Goal: Task Accomplishment & Management: Complete application form

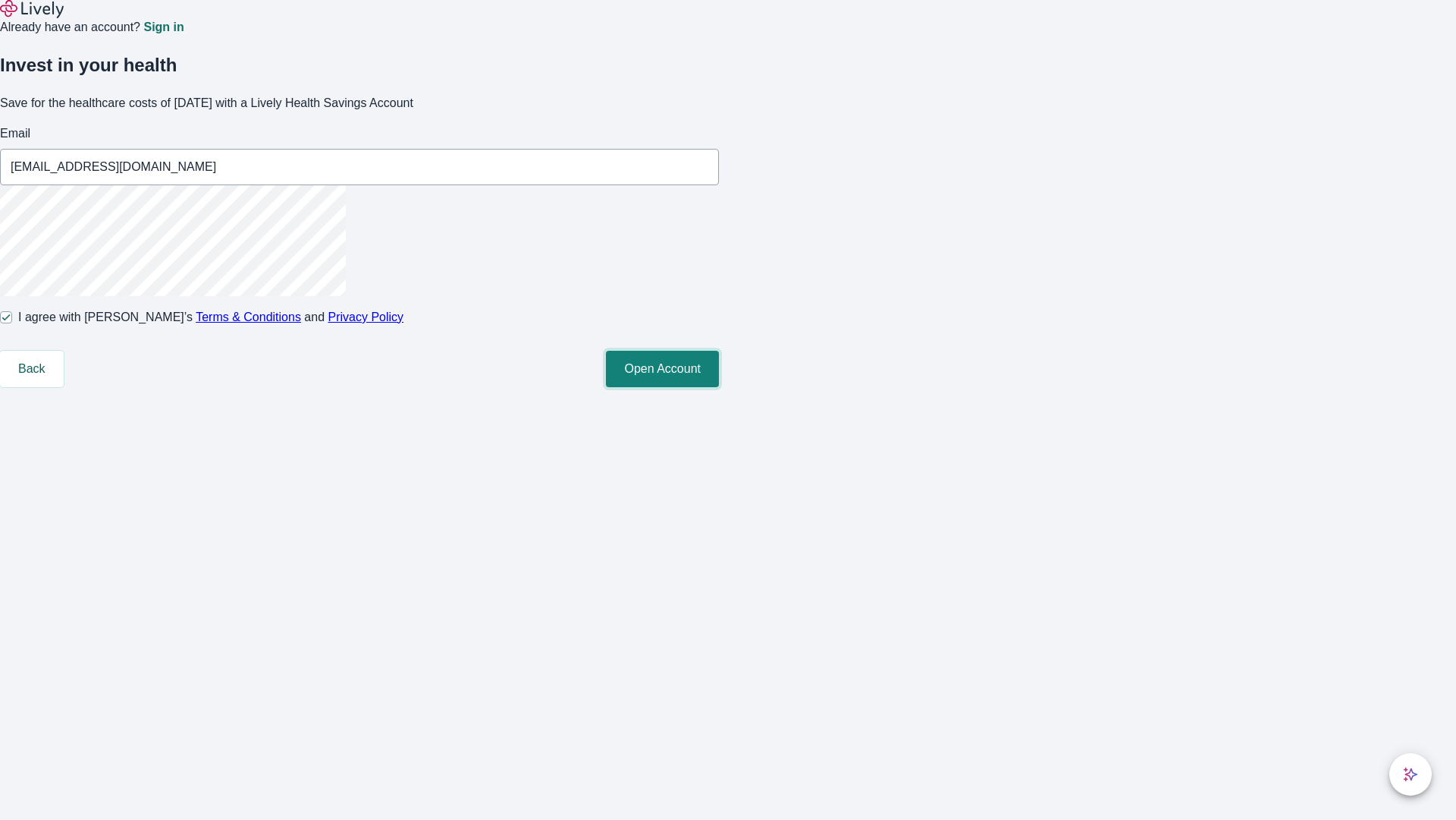
click at [719, 387] on button "Open Account" at bounding box center [662, 369] width 113 height 37
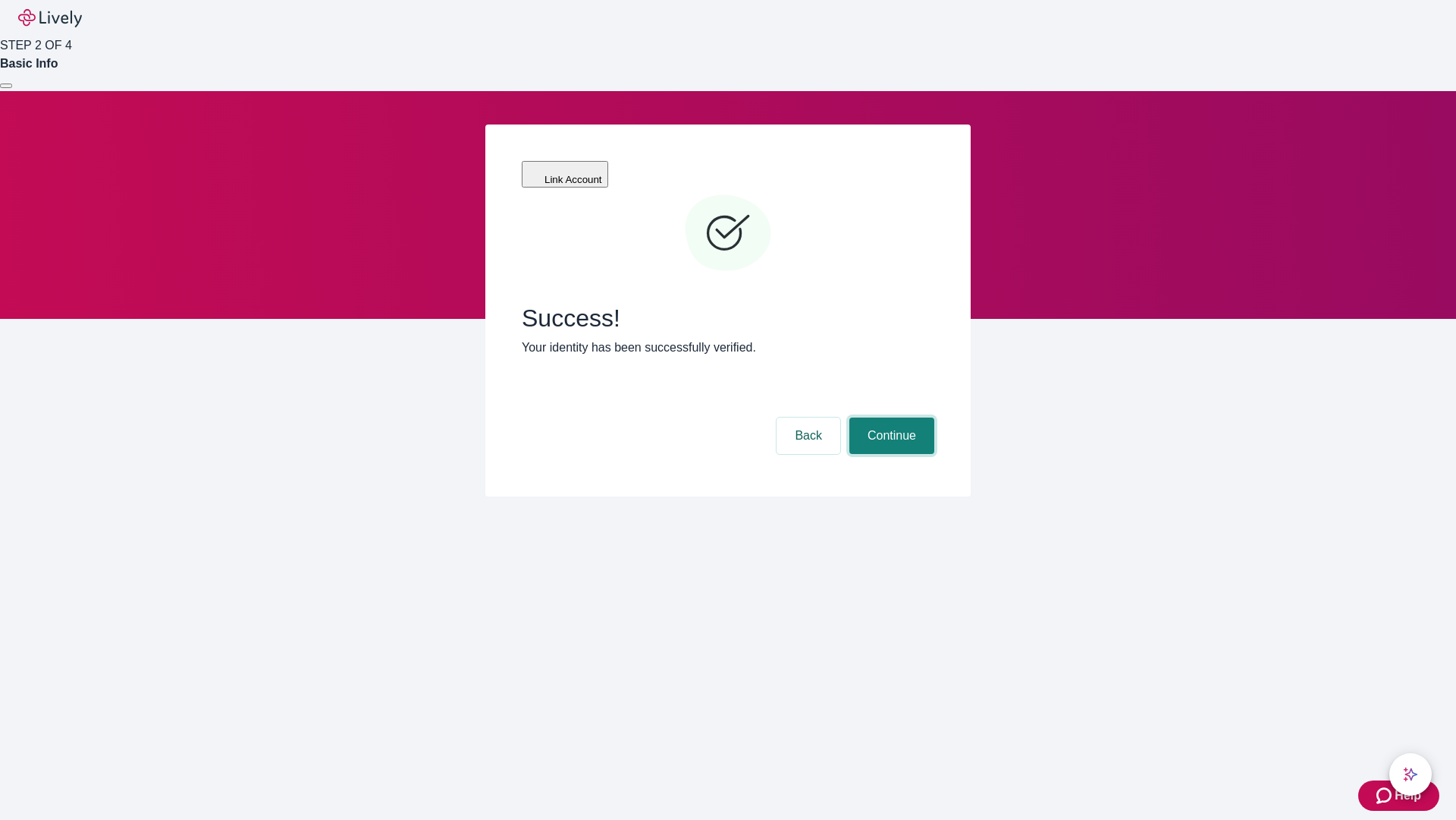
click at [889, 417] on button "Continue" at bounding box center [891, 435] width 85 height 37
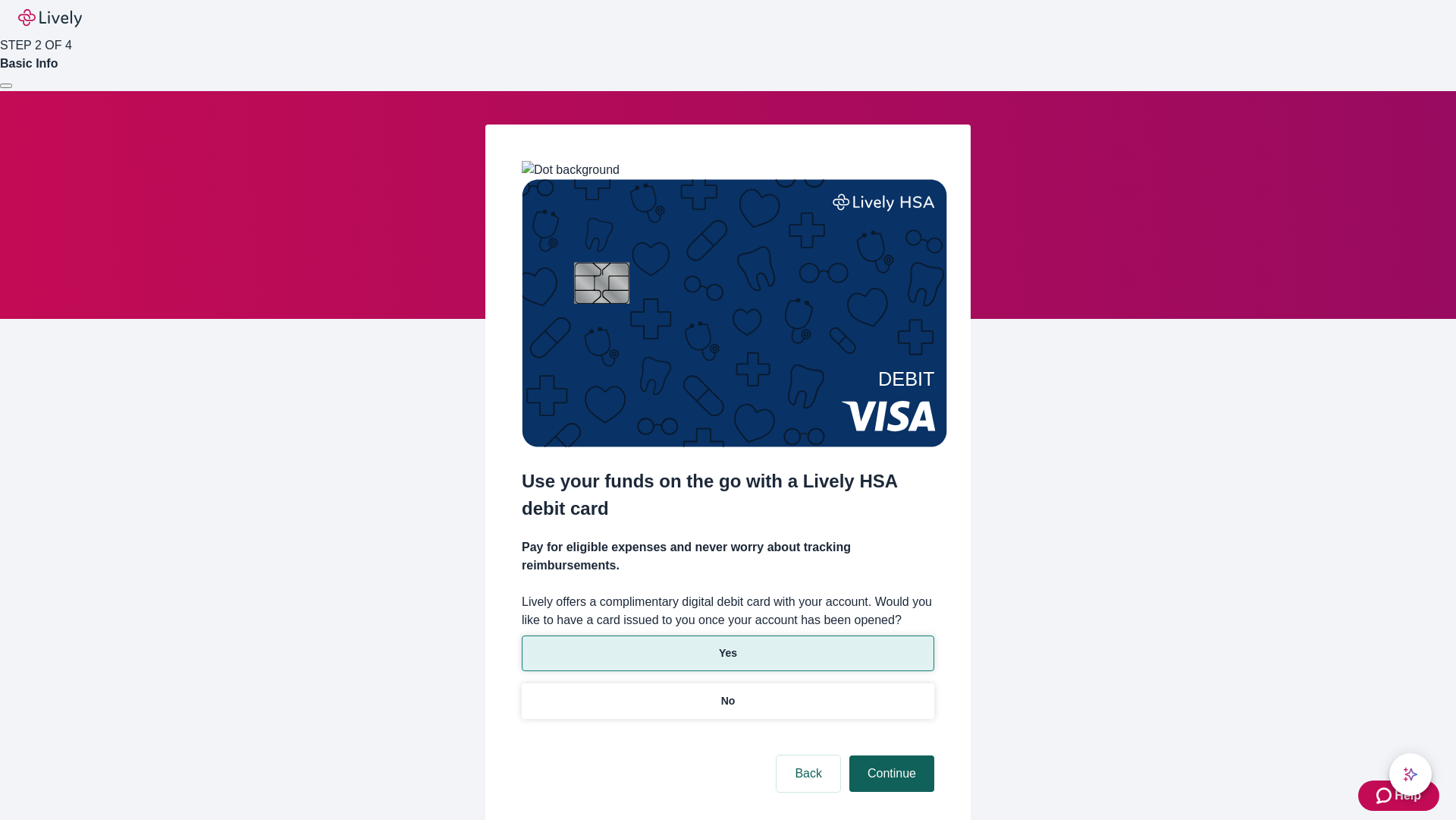
click at [727, 645] on p "Yes" at bounding box center [728, 653] width 18 height 16
click at [889, 755] on button "Continue" at bounding box center [891, 773] width 85 height 37
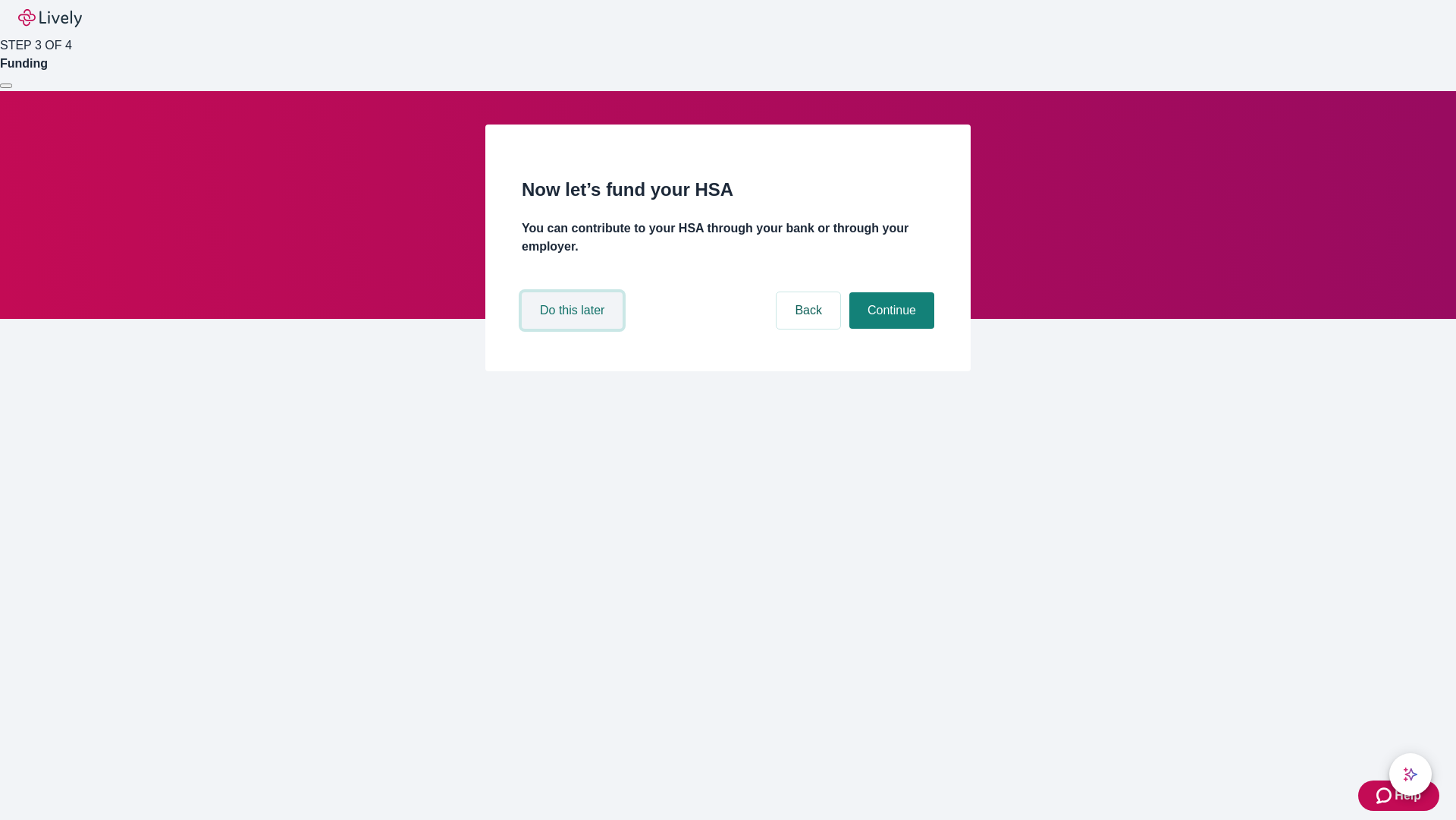
click at [575, 329] on button "Do this later" at bounding box center [572, 310] width 101 height 37
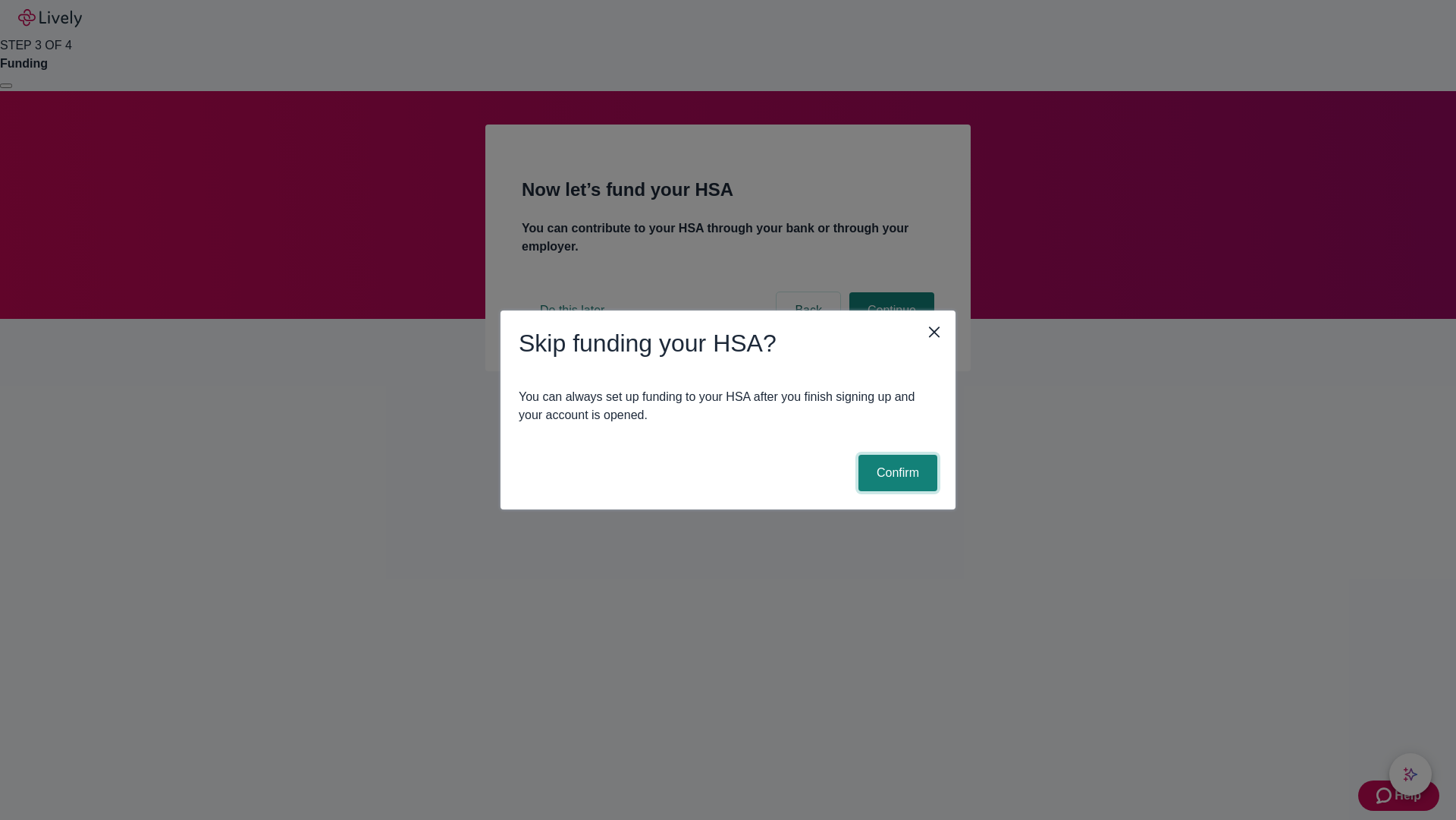
click at [896, 473] on button "Confirm" at bounding box center [897, 472] width 79 height 37
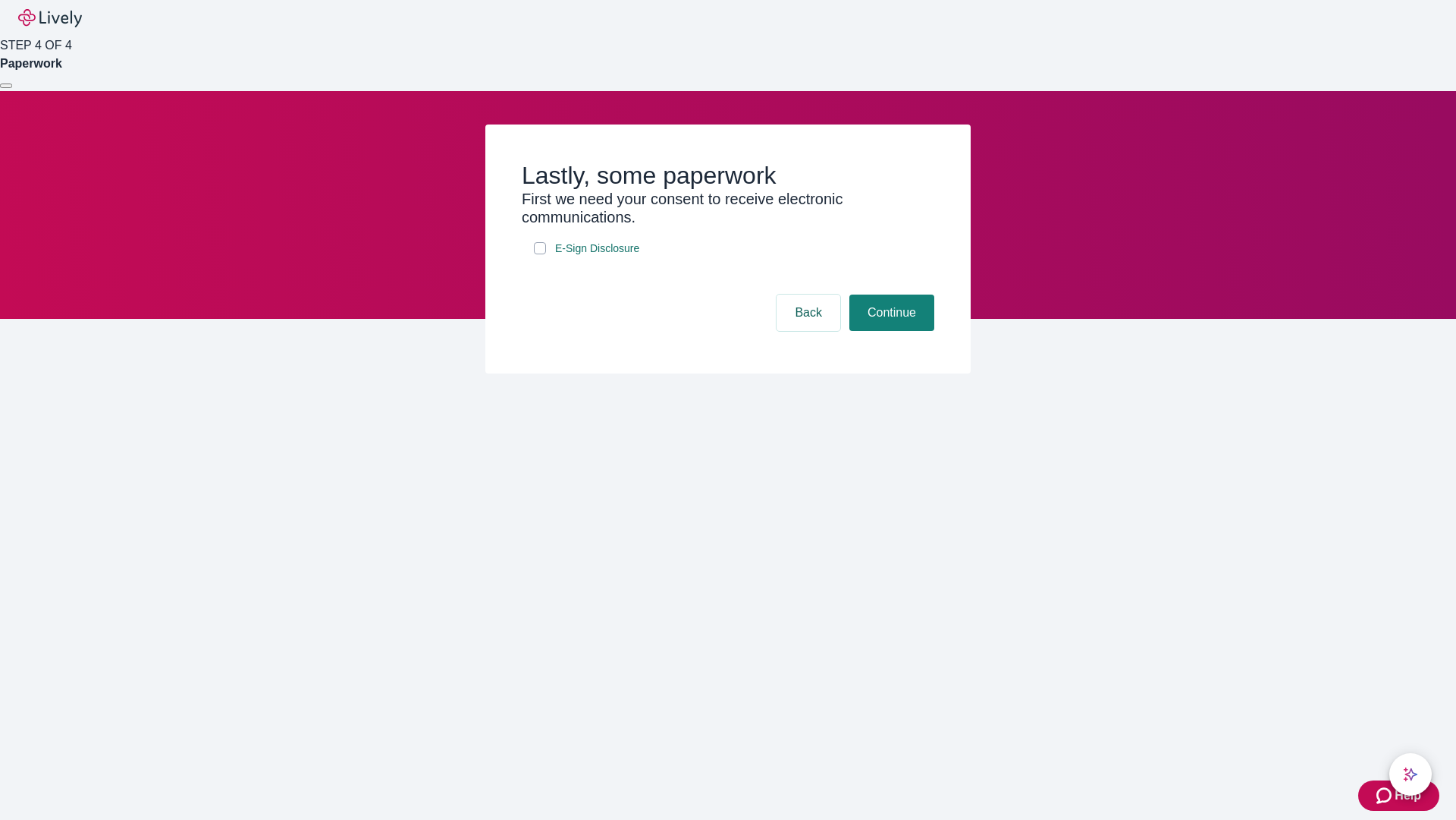
click at [540, 254] on input "E-Sign Disclosure" at bounding box center [540, 248] width 12 height 12
checkbox input "true"
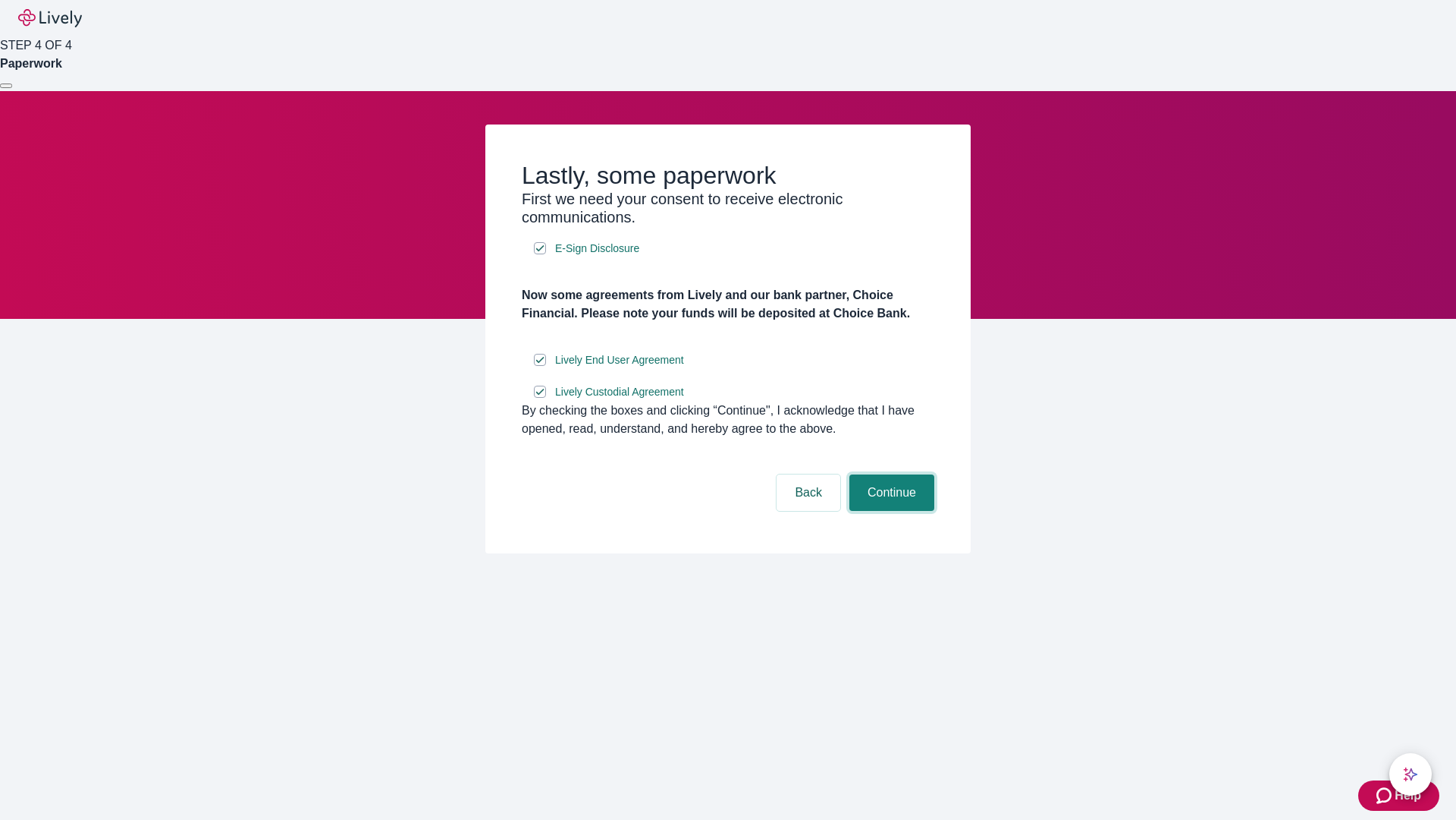
click at [889, 511] on button "Continue" at bounding box center [891, 492] width 85 height 37
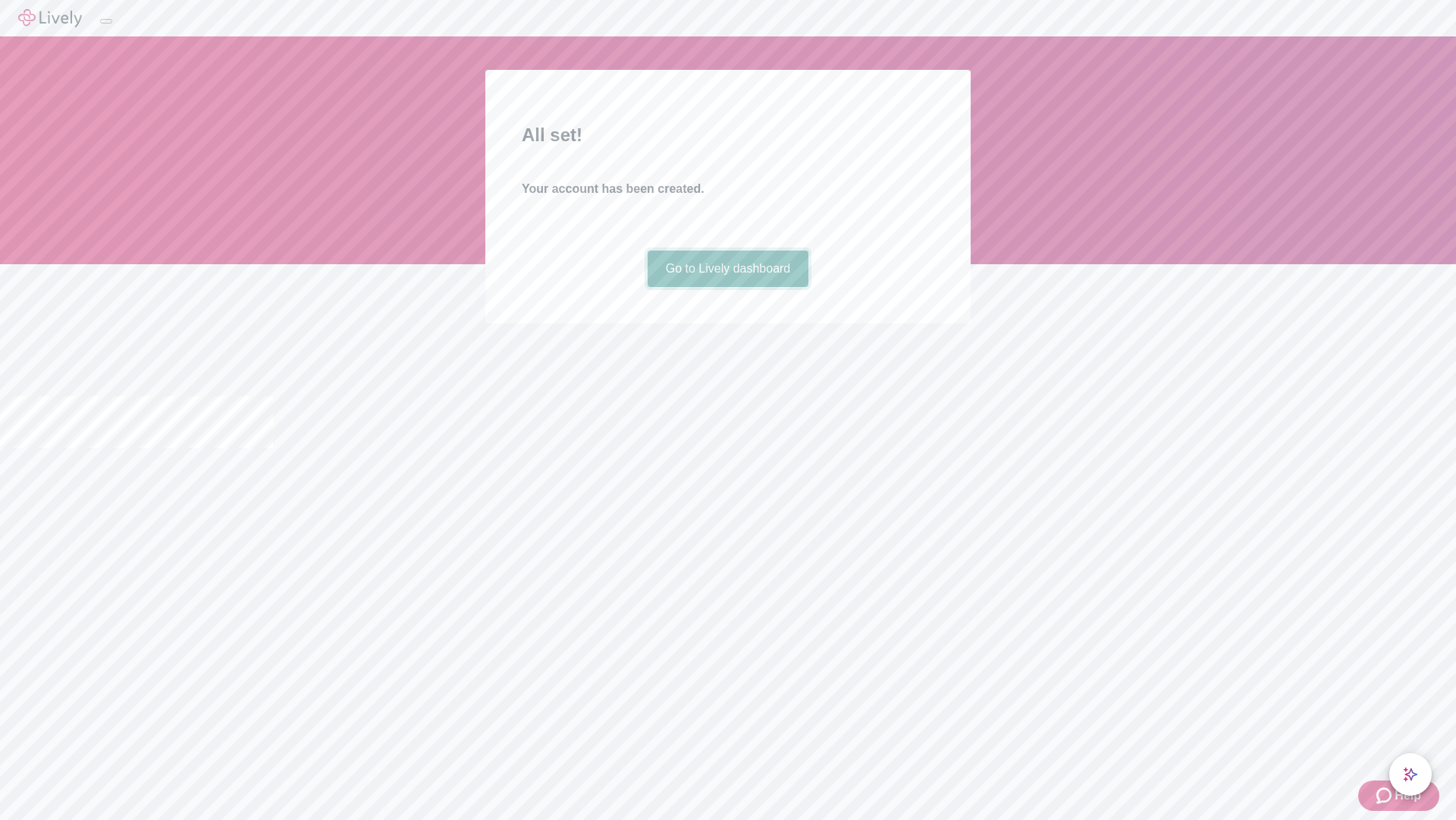
click at [727, 287] on link "Go to Lively dashboard" at bounding box center [728, 268] width 161 height 37
